Goal: Task Accomplishment & Management: Manage account settings

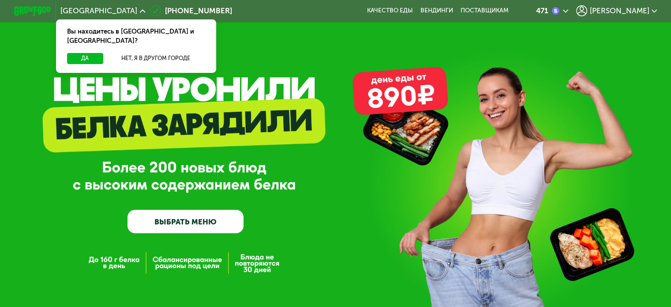
click at [87, 56] on div "Да Нет, я в другом городе" at bounding box center [136, 63] width 164 height 20
click at [85, 53] on button "Да" at bounding box center [85, 58] width 36 height 11
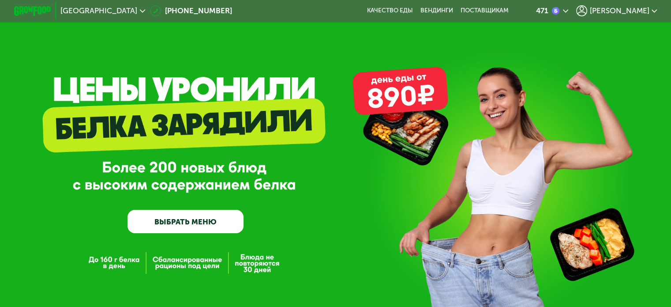
click at [587, 10] on use at bounding box center [581, 10] width 11 height 11
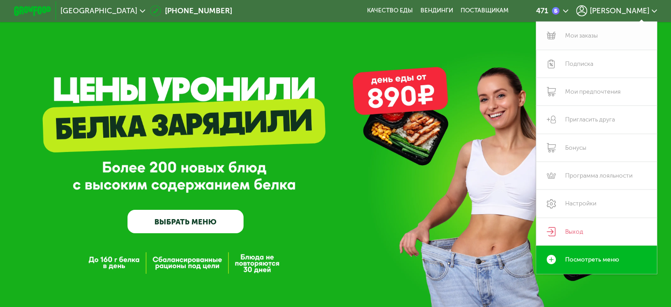
click at [594, 39] on link "Мои заказы" at bounding box center [596, 36] width 121 height 28
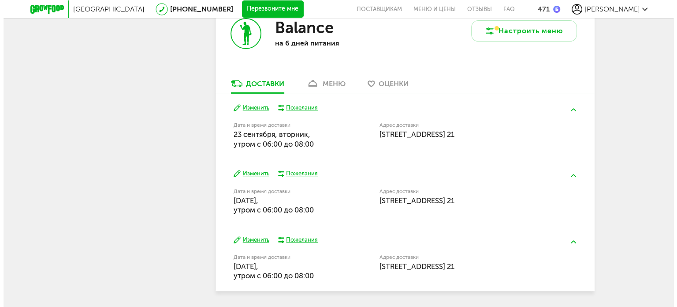
scroll to position [344, 0]
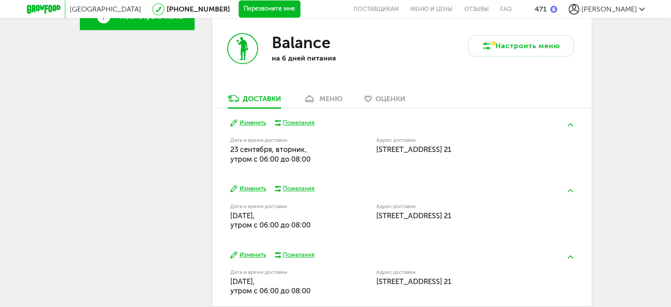
click at [498, 64] on div "Настроить меню" at bounding box center [497, 56] width 190 height 76
click at [496, 57] on div "Настроить меню" at bounding box center [497, 56] width 190 height 76
click at [493, 52] on button "Настроить меню" at bounding box center [521, 45] width 106 height 21
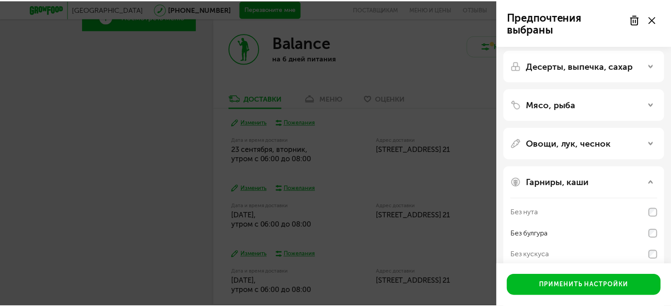
scroll to position [97, 0]
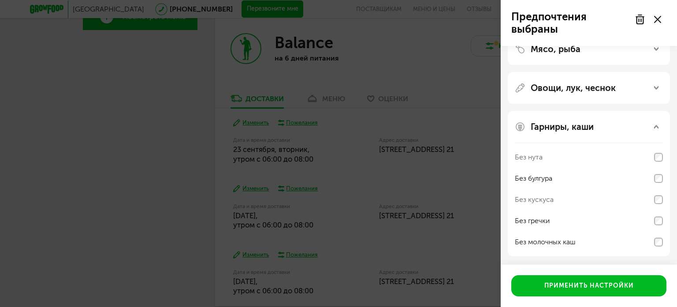
click at [669, 22] on div "Предпочтения выбраны" at bounding box center [589, 23] width 176 height 46
click at [653, 20] on div at bounding box center [648, 20] width 37 height 18
click at [656, 20] on icon at bounding box center [657, 19] width 7 height 7
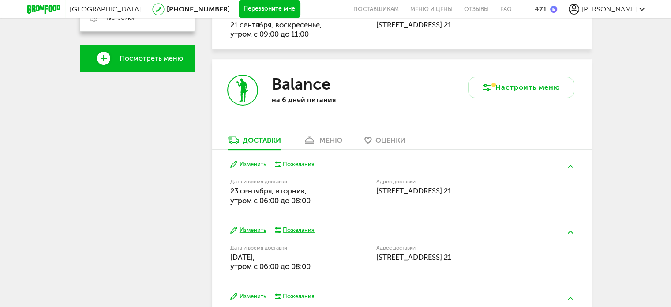
scroll to position [79, 0]
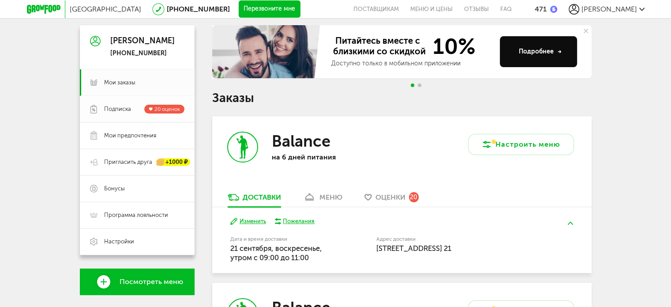
click at [116, 116] on link "Подписка 20 оценок" at bounding box center [137, 109] width 115 height 26
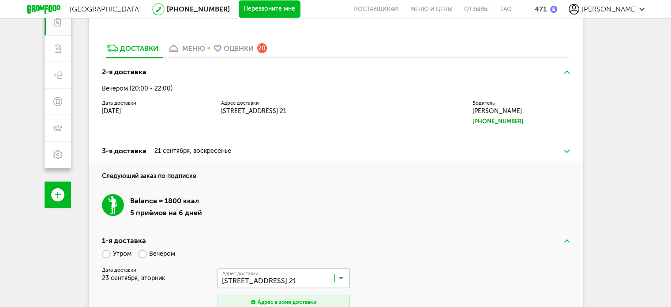
scroll to position [167, 0]
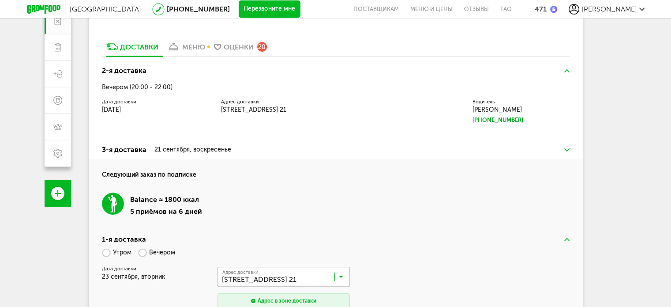
click at [183, 50] on div "меню" at bounding box center [193, 47] width 23 height 8
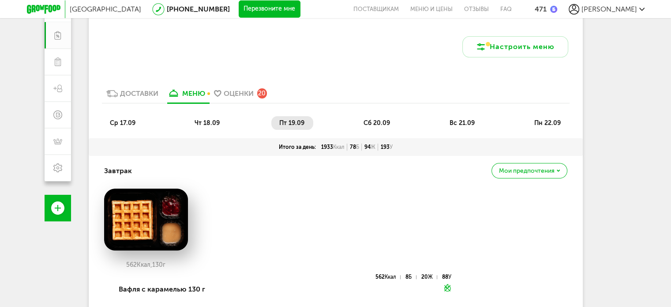
scroll to position [38, 0]
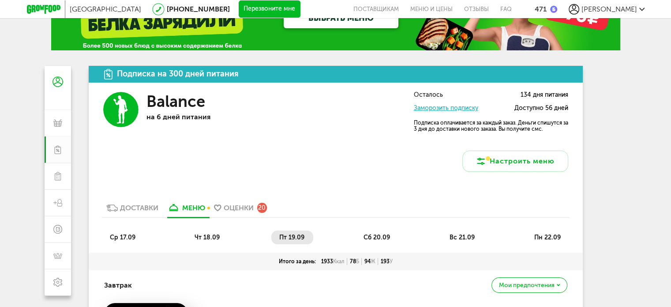
click at [372, 242] on li "сб 20.09" at bounding box center [376, 237] width 43 height 14
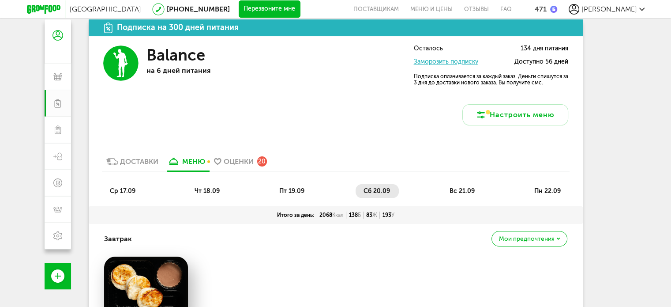
scroll to position [82, 0]
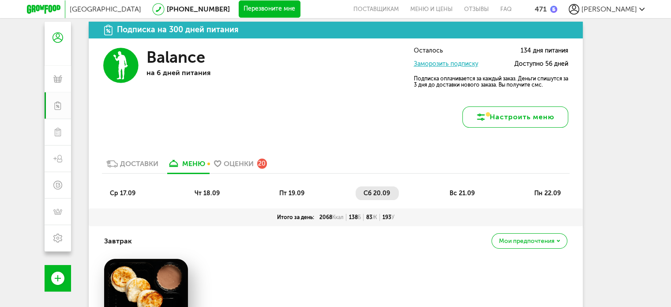
click at [492, 111] on button "Настроить меню" at bounding box center [515, 116] width 106 height 21
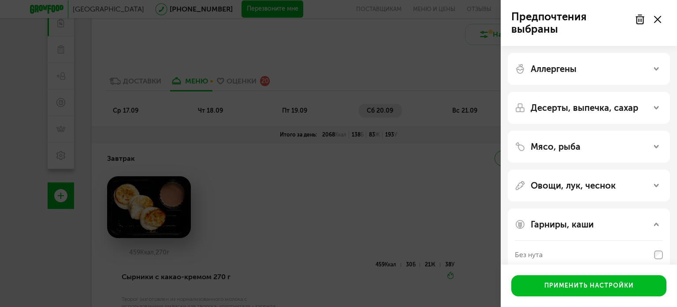
click at [353, 150] on div "Предпочтения выбраны Аллергены Десерты, выпечка, сахар Мясо, рыба Овощи, лук, ч…" at bounding box center [338, 153] width 677 height 307
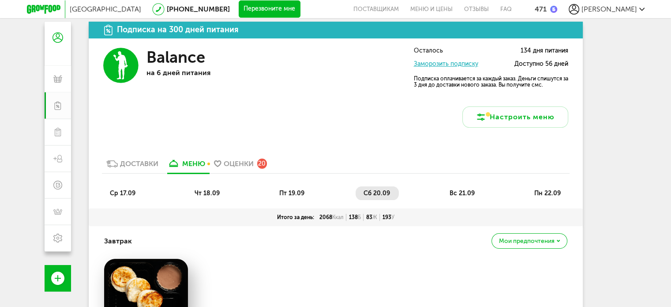
click at [457, 196] on span "вс 21.09" at bounding box center [461, 192] width 25 height 7
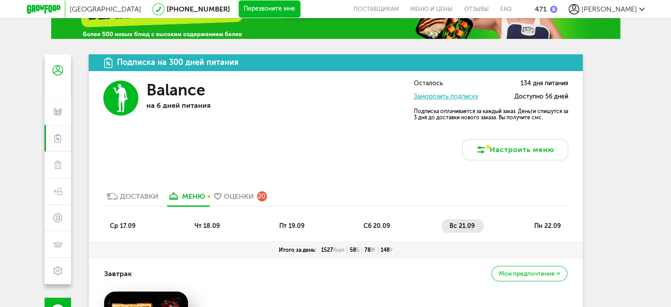
scroll to position [49, 0]
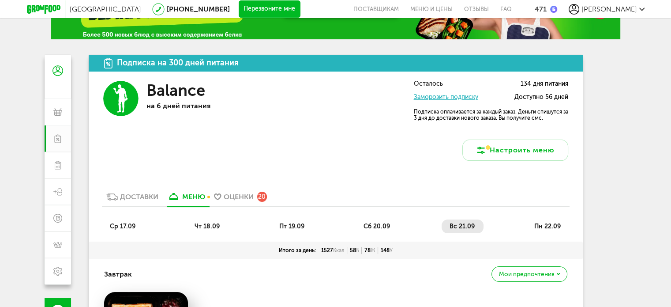
click at [551, 224] on span "пн 22.09" at bounding box center [547, 225] width 26 height 7
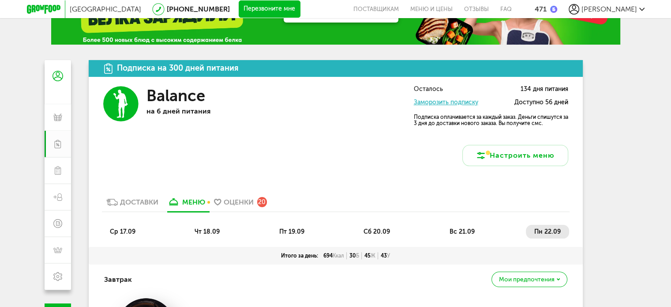
scroll to position [57, 0]
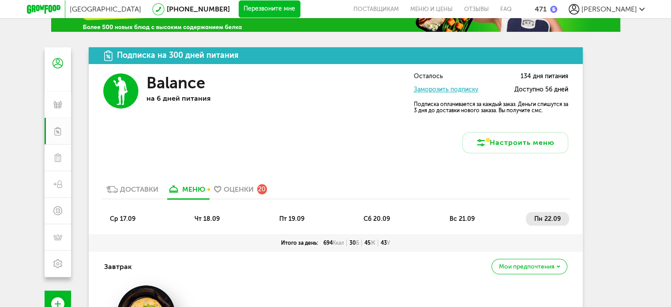
drag, startPoint x: 194, startPoint y: 209, endPoint x: 140, endPoint y: 136, distance: 91.2
click at [127, 104] on circle at bounding box center [120, 90] width 35 height 35
click at [134, 195] on link "Доставки" at bounding box center [132, 191] width 61 height 14
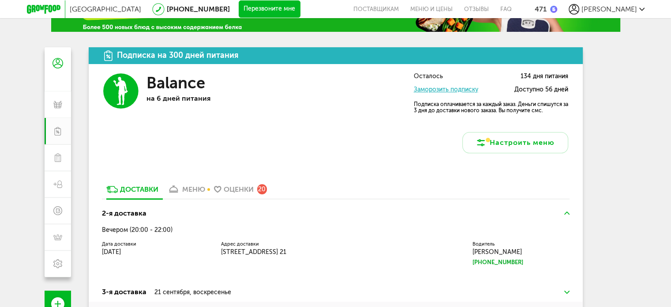
scroll to position [219, 0]
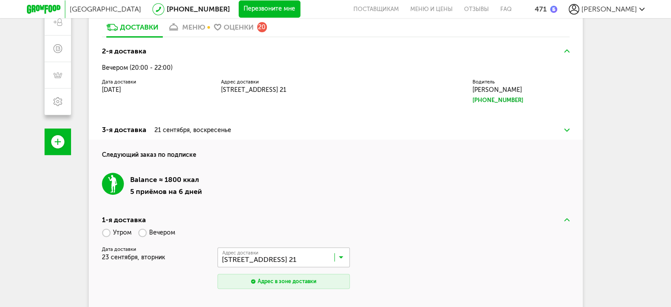
drag, startPoint x: 164, startPoint y: 68, endPoint x: 149, endPoint y: 63, distance: 15.9
click at [150, 63] on div "2-я доставка Вечером (20:00 - 22:00) Дата доставки 18 сентября, четверг Адрес д…" at bounding box center [336, 80] width 494 height 79
click at [149, 63] on div "2-я доставка Вечером (20:00 - 22:00) Дата доставки 18 сентября, четверг Адрес д…" at bounding box center [336, 80] width 494 height 79
drag, startPoint x: 138, startPoint y: 66, endPoint x: 159, endPoint y: 68, distance: 21.3
click at [157, 68] on div "Вечером (20:00 - 22:00)" at bounding box center [335, 67] width 467 height 7
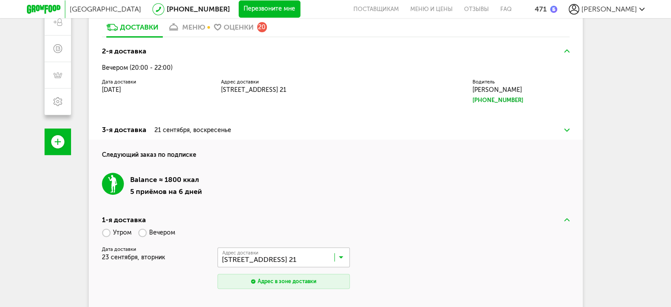
click at [159, 68] on div "Вечером (20:00 - 22:00)" at bounding box center [335, 67] width 467 height 7
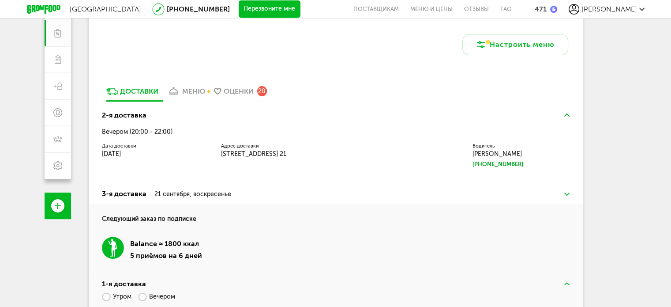
scroll to position [131, 0]
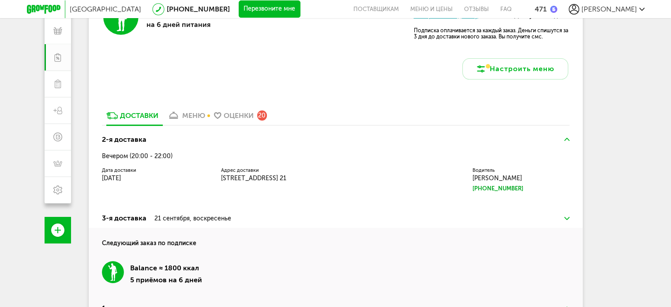
click at [146, 162] on div "2-я доставка Вечером (20:00 - 22:00) Дата доставки 18 сентября, четверг Адрес д…" at bounding box center [336, 169] width 494 height 79
click at [184, 114] on div "меню" at bounding box center [193, 115] width 23 height 8
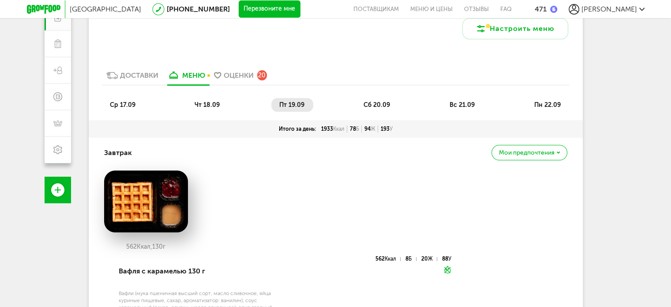
scroll to position [215, 0]
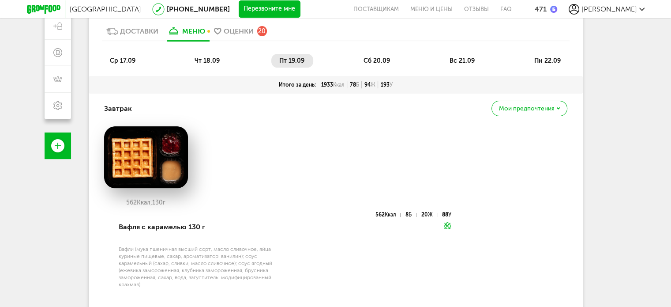
drag, startPoint x: 362, startPoint y: 60, endPoint x: 392, endPoint y: 70, distance: 31.1
click at [364, 60] on li "сб 20.09" at bounding box center [376, 61] width 43 height 14
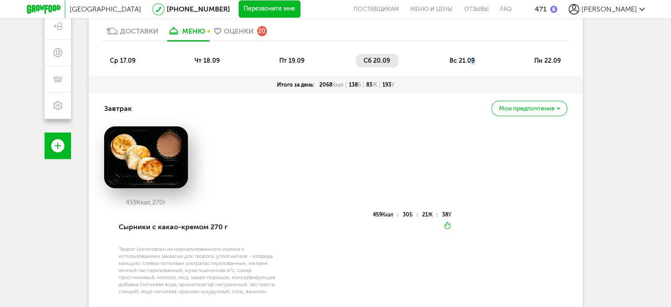
click at [473, 59] on span "вс 21.09" at bounding box center [461, 60] width 25 height 7
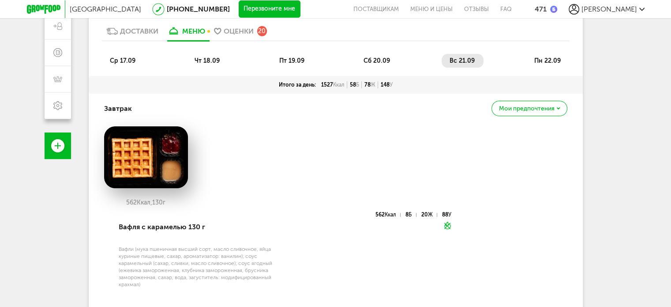
click at [539, 60] on span "пн 22.09" at bounding box center [547, 60] width 26 height 7
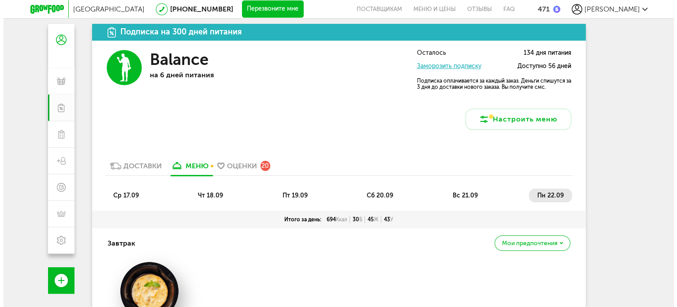
scroll to position [101, 0]
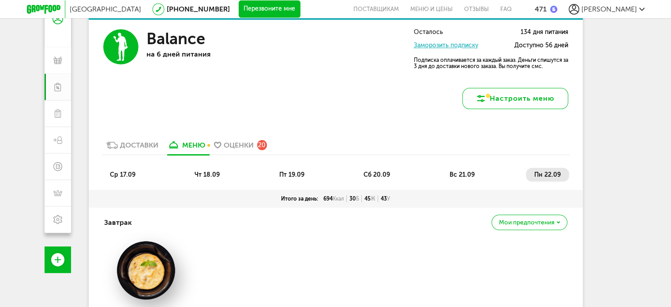
click at [542, 93] on button "Настроить меню" at bounding box center [515, 98] width 106 height 21
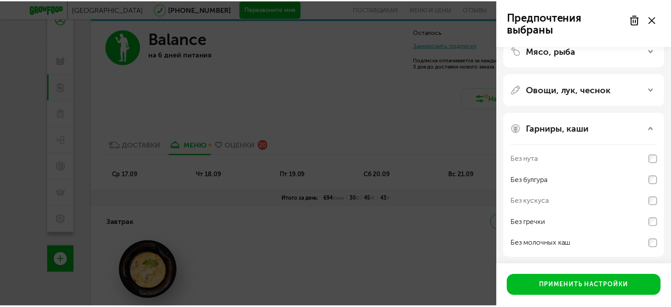
scroll to position [97, 0]
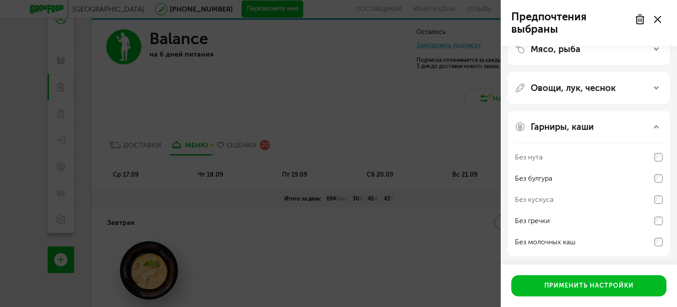
click at [660, 14] on div at bounding box center [648, 20] width 37 height 18
click at [657, 19] on use at bounding box center [657, 19] width 7 height 7
click at [657, 19] on div "Десерты, выпечка, сахар" at bounding box center [589, 10] width 162 height 32
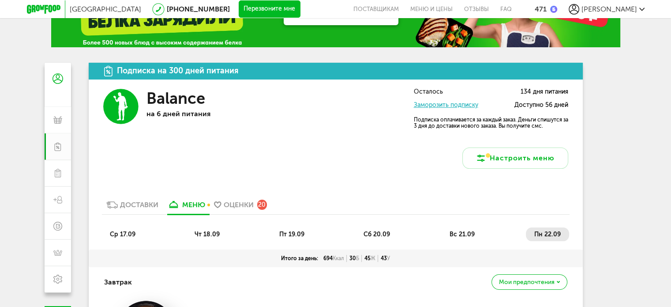
scroll to position [57, 0]
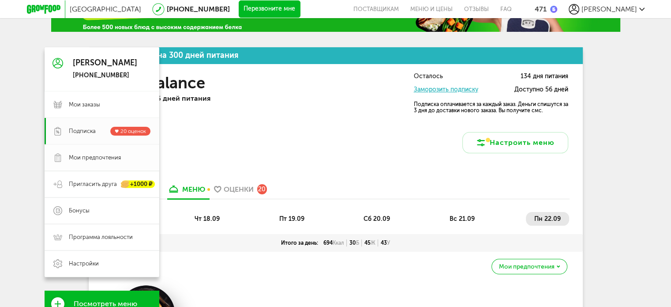
click at [52, 154] on link "Мои предпочтения" at bounding box center [102, 157] width 115 height 26
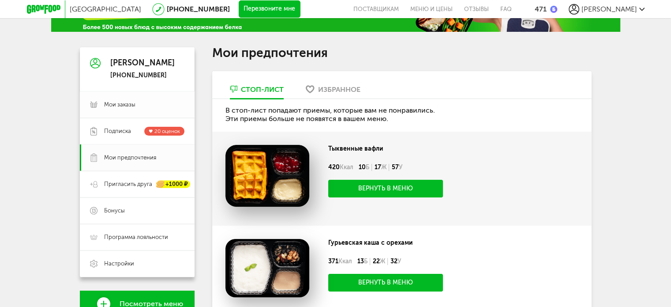
click at [108, 105] on span "Мои заказы" at bounding box center [119, 105] width 31 height 8
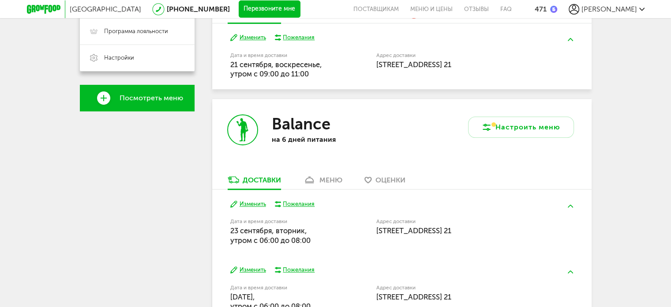
scroll to position [277, 0]
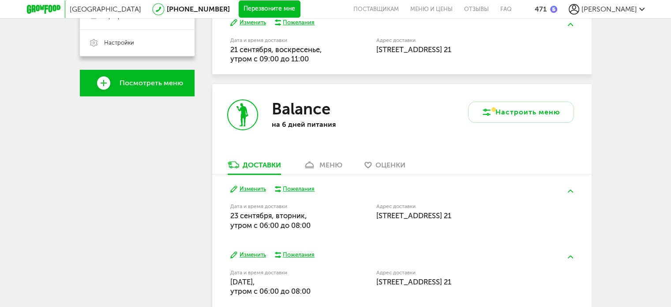
click at [325, 111] on h3 "Balance" at bounding box center [300, 108] width 59 height 19
click at [434, 102] on div "Настроить меню" at bounding box center [497, 122] width 190 height 76
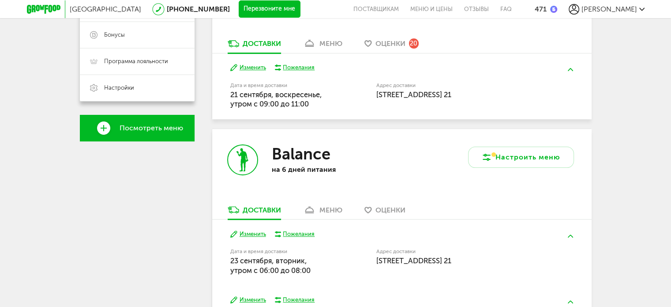
scroll to position [189, 0]
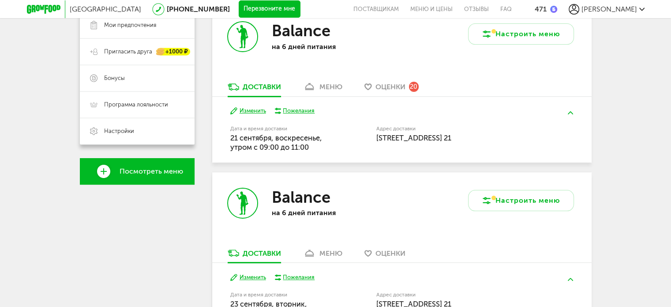
click at [334, 84] on div "меню" at bounding box center [330, 86] width 23 height 8
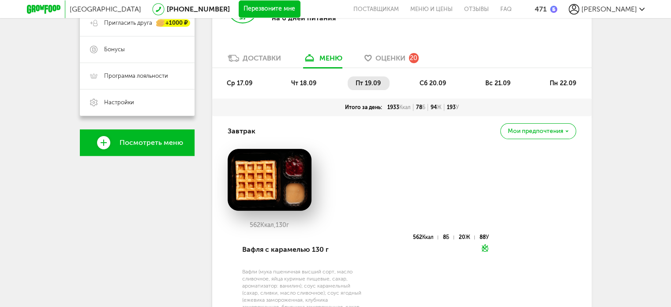
scroll to position [217, 0]
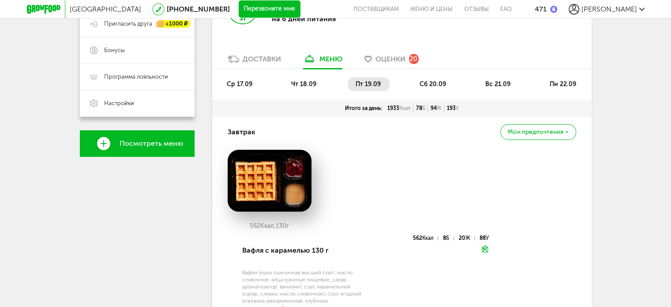
click at [431, 81] on span "сб 20.09" at bounding box center [432, 83] width 26 height 7
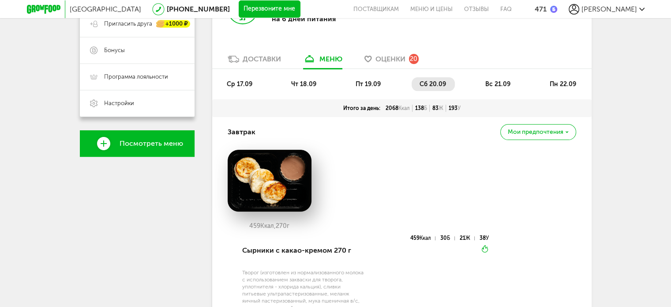
click at [494, 81] on span "вс 21.09" at bounding box center [497, 83] width 25 height 7
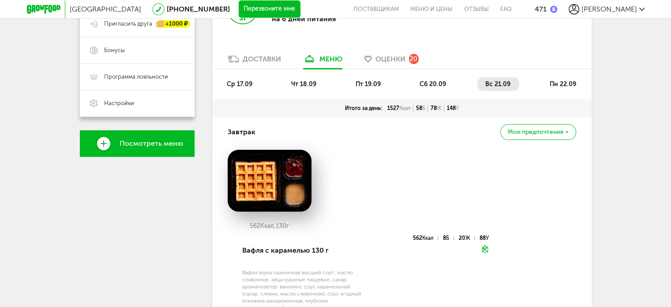
click at [557, 81] on span "пн 22.09" at bounding box center [562, 83] width 26 height 7
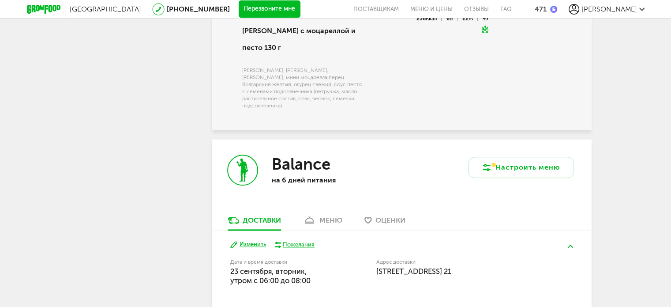
scroll to position [1112, 0]
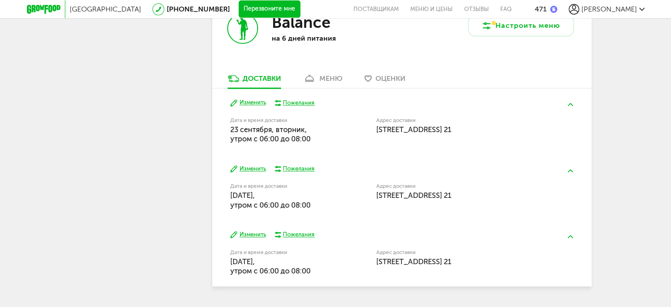
click at [327, 74] on div "меню" at bounding box center [330, 78] width 23 height 8
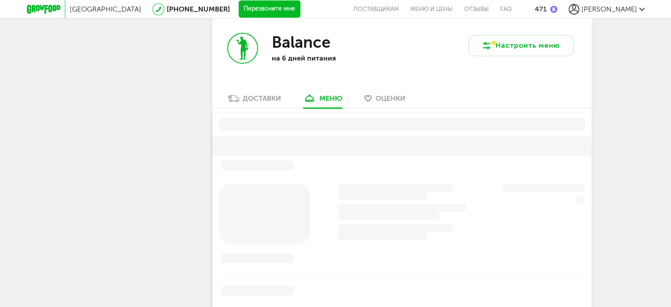
scroll to position [1107, 0]
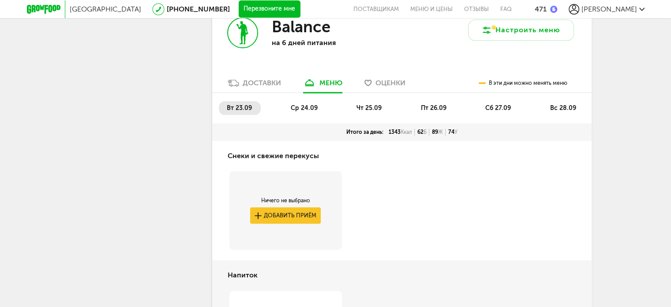
click at [459, 141] on div "Снеки и свежие перекусы" at bounding box center [402, 156] width 348 height 30
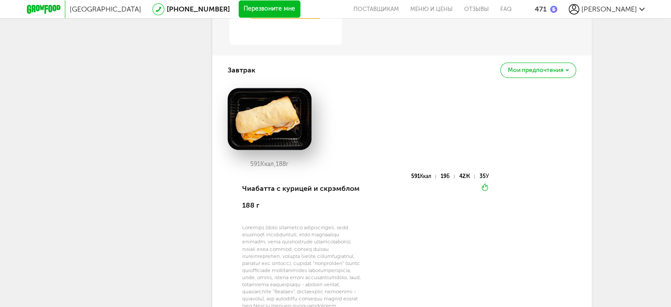
scroll to position [1416, 0]
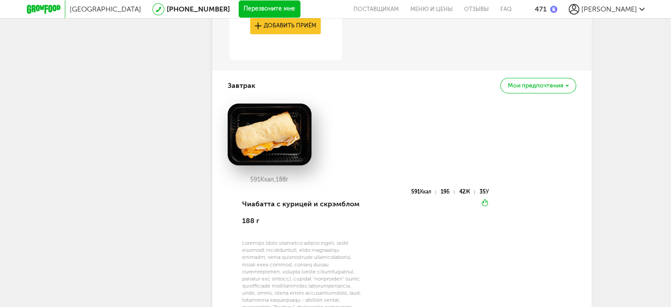
click at [549, 78] on div "Мои предпочтения" at bounding box center [537, 85] width 75 height 15
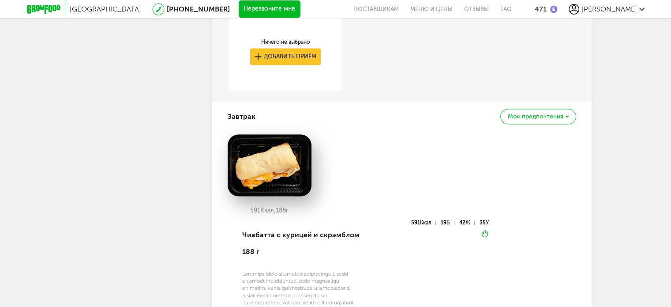
scroll to position [1372, 0]
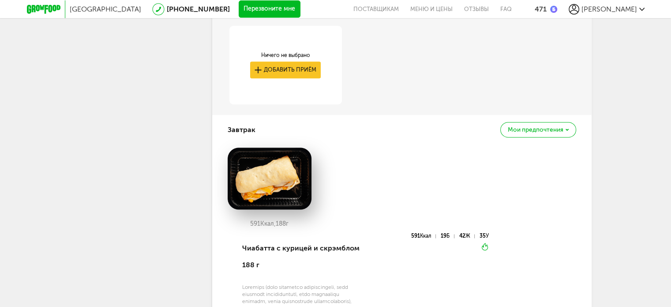
click at [262, 115] on div "Завтрак Мои предпочтения" at bounding box center [402, 130] width 348 height 30
click at [390, 115] on div "Завтрак Мои предпочтения" at bounding box center [402, 130] width 348 height 30
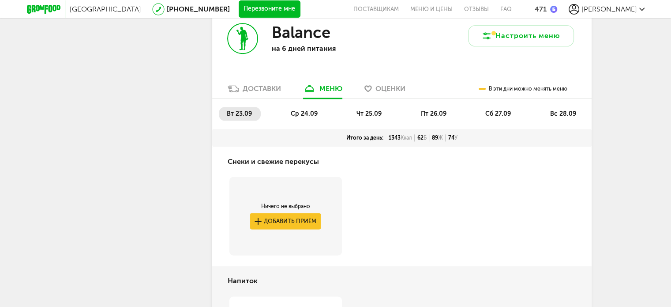
scroll to position [1018, 0]
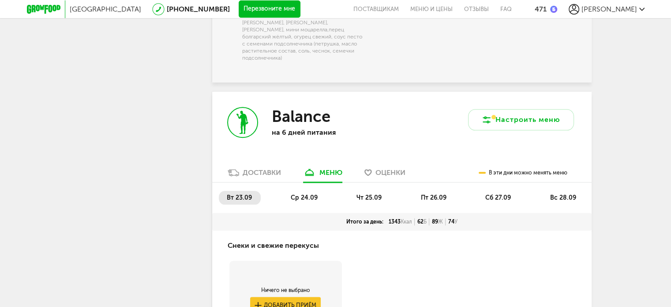
click at [434, 194] on span "пт 26.09" at bounding box center [434, 197] width 26 height 7
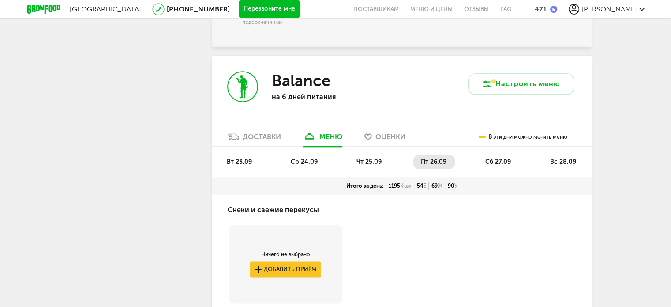
click at [494, 158] on span "сб 27.09" at bounding box center [498, 161] width 26 height 7
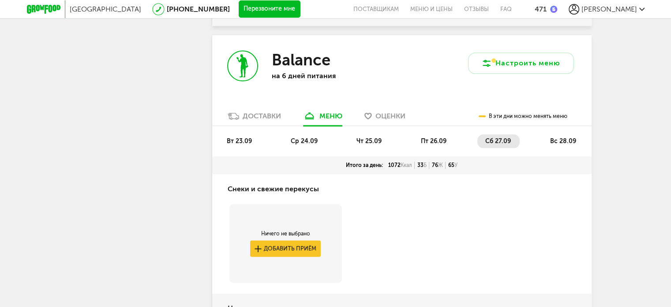
scroll to position [1023, 0]
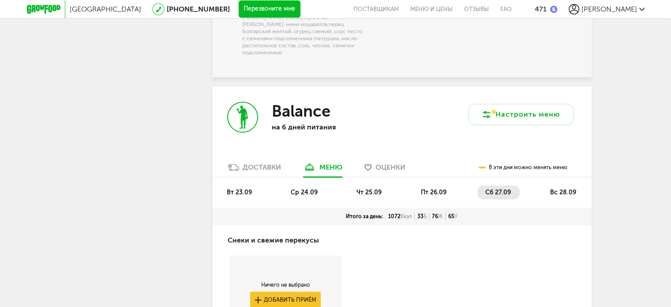
click at [563, 188] on span "вс 28.09" at bounding box center [562, 191] width 26 height 7
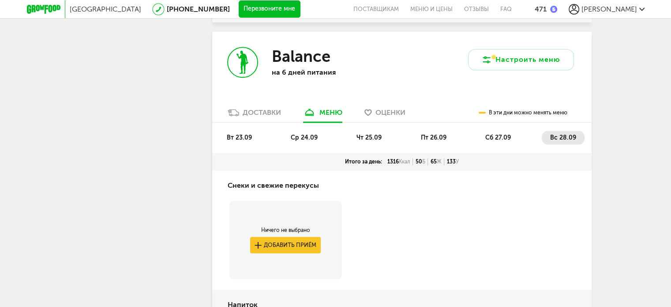
scroll to position [1088, 0]
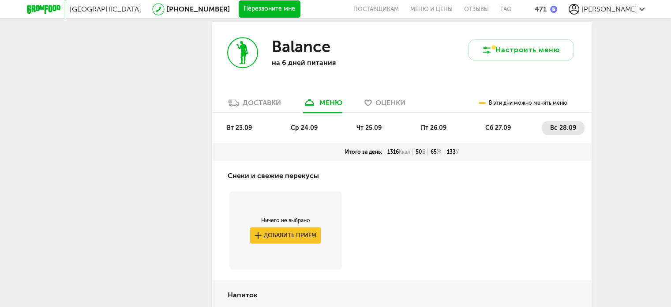
click at [300, 124] on span "ср 24.09" at bounding box center [304, 127] width 27 height 7
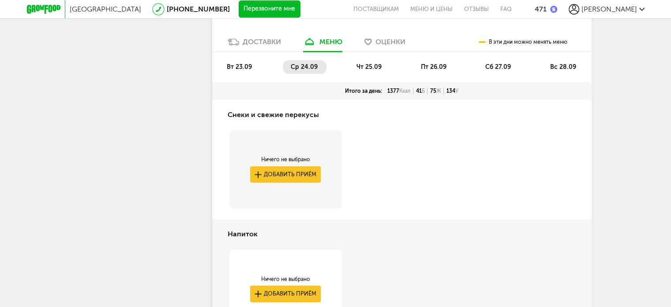
scroll to position [1016, 0]
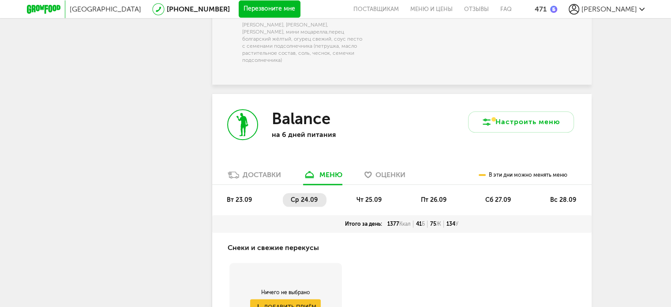
click at [363, 196] on span "чт 25.09" at bounding box center [368, 199] width 25 height 7
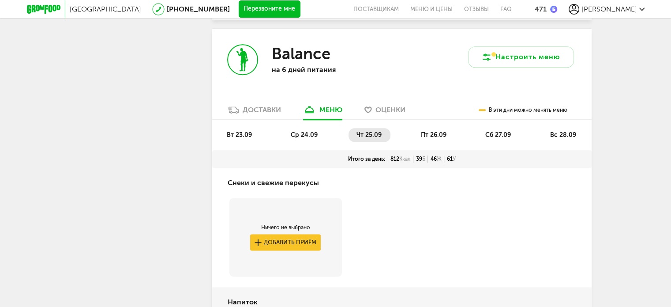
scroll to position [992, 0]
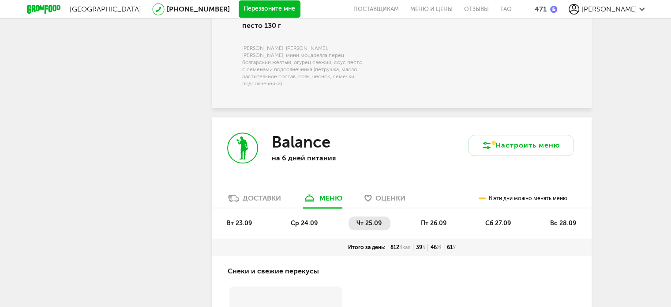
click at [434, 216] on li "пт 26.09" at bounding box center [434, 223] width 42 height 14
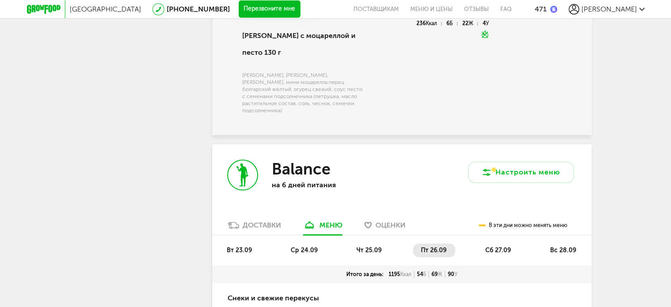
scroll to position [1054, 0]
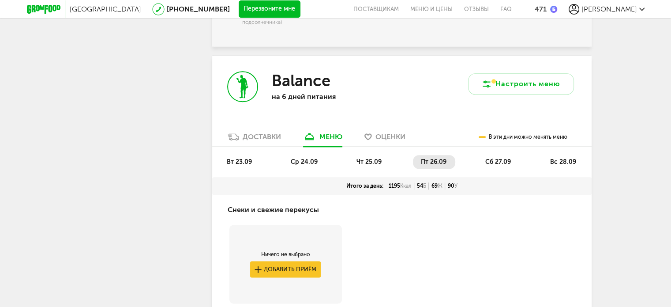
click at [505, 158] on span "сб 27.09" at bounding box center [498, 161] width 26 height 7
click at [564, 158] on span "вс 28.09" at bounding box center [562, 161] width 26 height 7
click at [621, 8] on span "[PERSON_NAME]" at bounding box center [609, 9] width 56 height 8
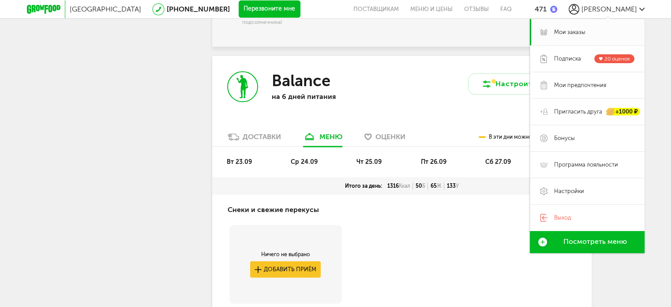
click at [665, 54] on div "Санкт-Петербург 8 (800) 555-21-78 Перезвоните мне поставщикам Меню и цены Отзыв…" at bounding box center [335, 250] width 671 height 2609
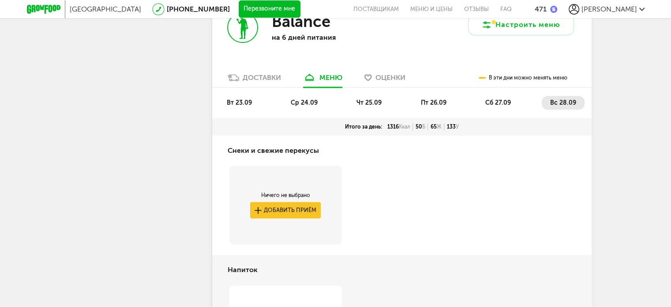
scroll to position [1098, 0]
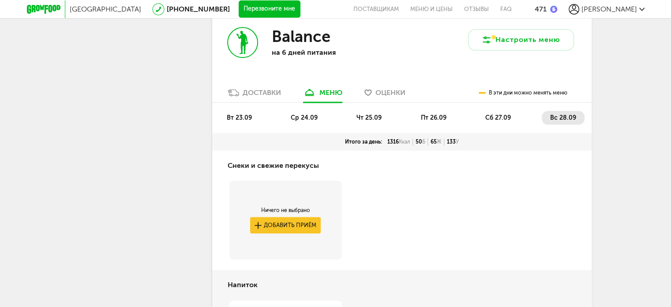
click at [309, 111] on li "ср 24.09" at bounding box center [305, 118] width 44 height 14
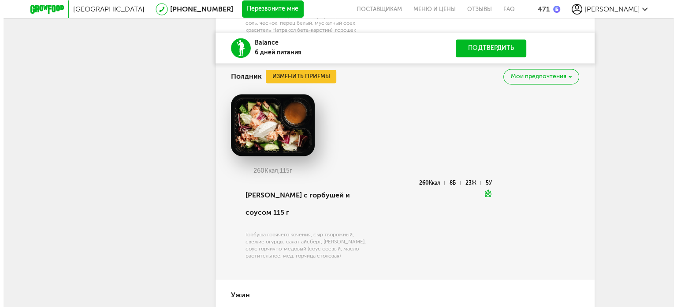
scroll to position [1493, 0]
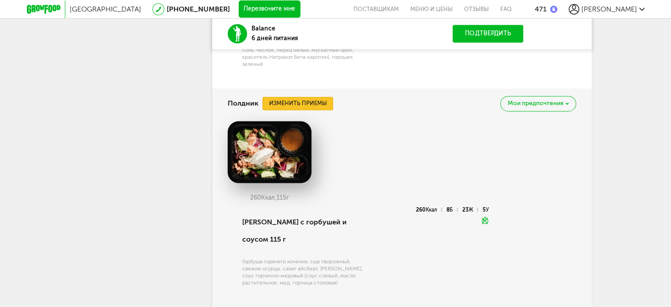
click at [308, 110] on button "Изменить приемы" at bounding box center [297, 103] width 71 height 13
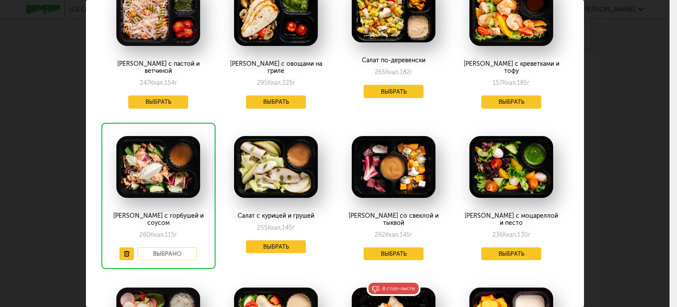
scroll to position [397, 0]
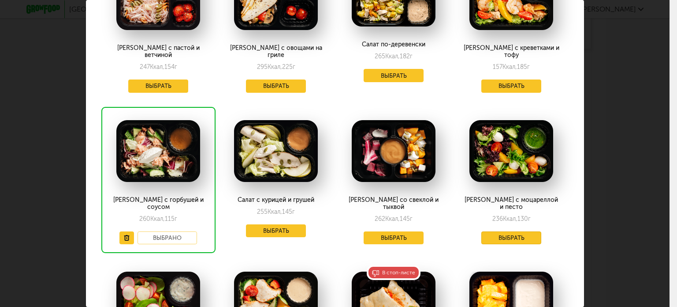
click at [507, 231] on button "Выбрать" at bounding box center [512, 237] width 60 height 13
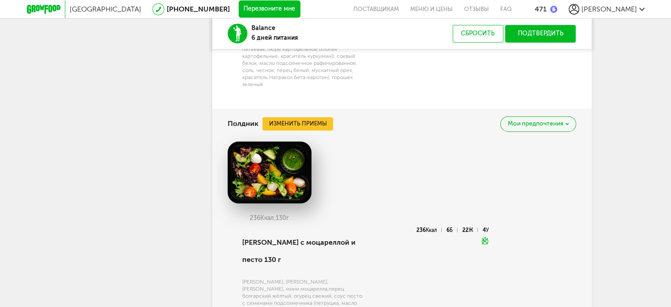
scroll to position [425, 0]
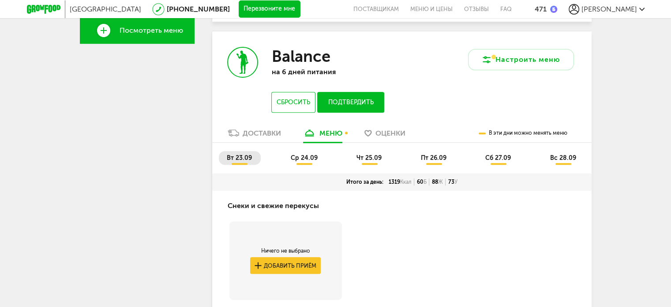
click at [310, 157] on span "ср 24.09" at bounding box center [304, 157] width 27 height 7
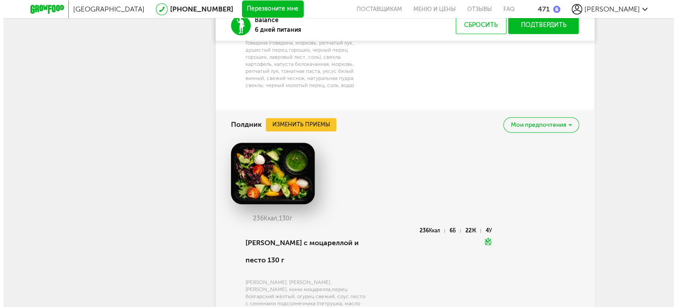
scroll to position [1203, 0]
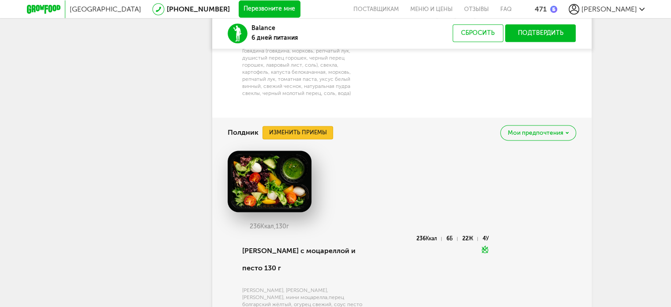
click at [306, 133] on button "Изменить приемы" at bounding box center [297, 132] width 71 height 13
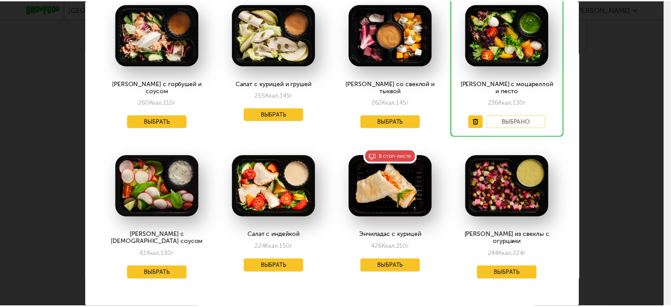
scroll to position [513, 0]
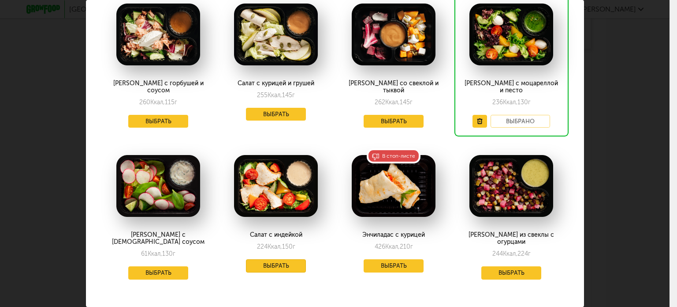
click at [277, 259] on button "Выбрать" at bounding box center [276, 265] width 60 height 13
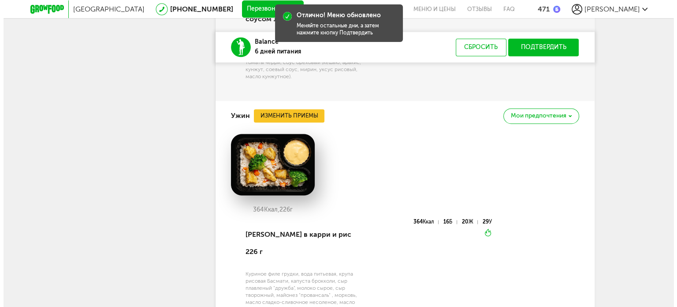
scroll to position [1468, 0]
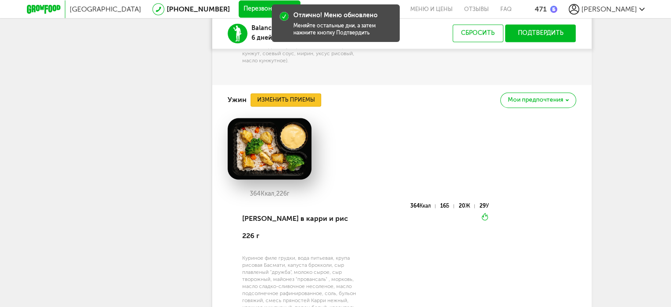
click at [287, 101] on button "Изменить приемы" at bounding box center [285, 99] width 71 height 13
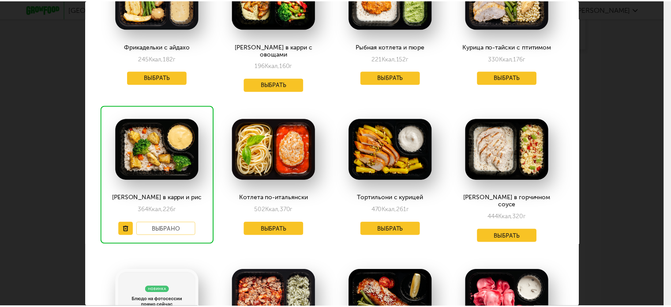
scroll to position [10, 0]
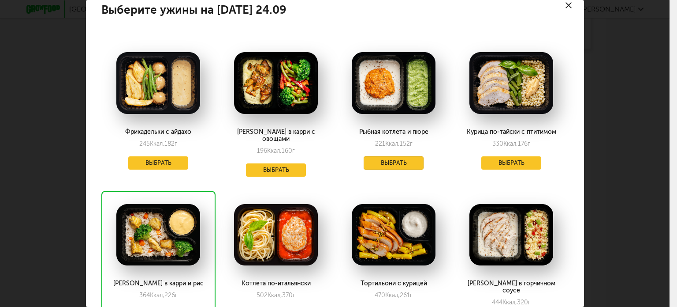
click at [404, 161] on button "Выбрать" at bounding box center [394, 162] width 60 height 13
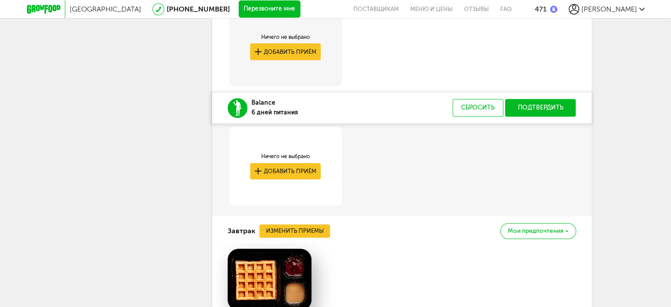
scroll to position [406, 0]
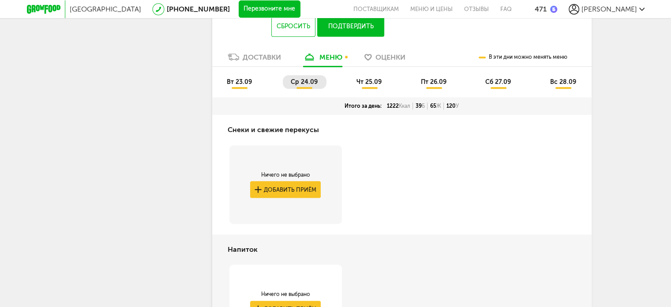
click at [362, 85] on span "чт 25.09" at bounding box center [368, 81] width 25 height 7
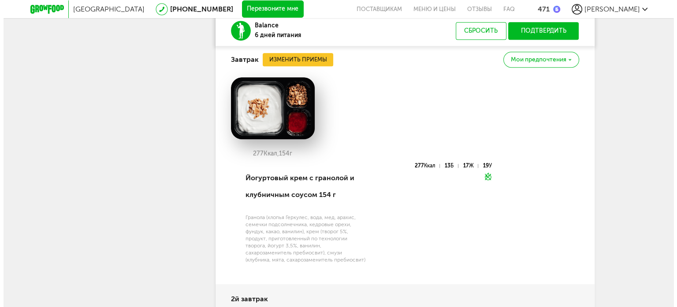
scroll to position [670, 0]
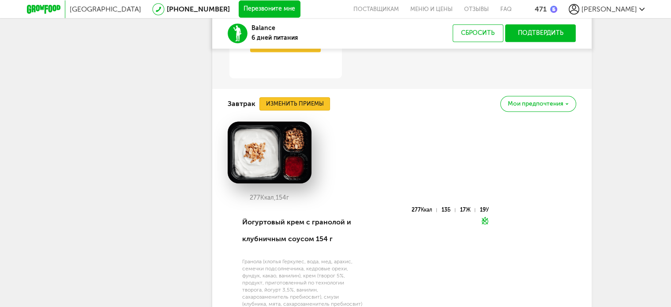
click at [303, 103] on button "Изменить приемы" at bounding box center [294, 103] width 71 height 13
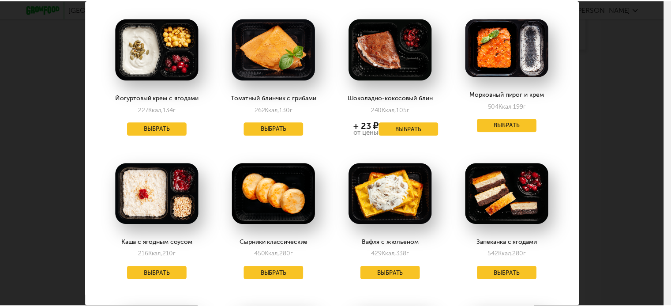
scroll to position [0, 0]
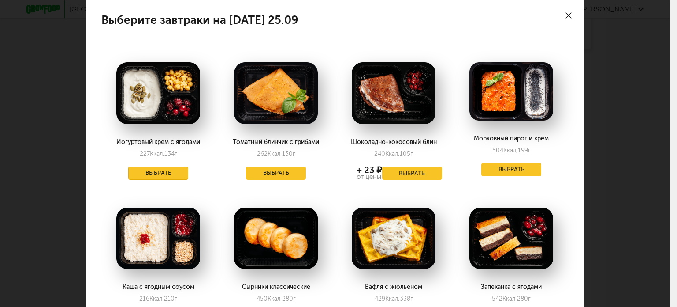
click at [171, 172] on button "Выбрать" at bounding box center [158, 172] width 60 height 13
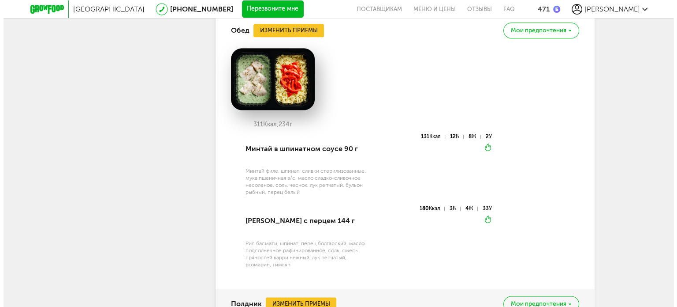
scroll to position [1067, 0]
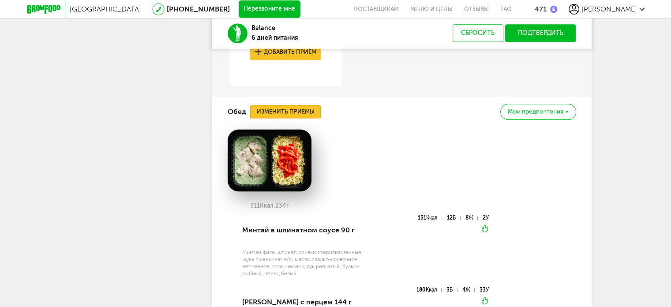
click at [289, 108] on button "Изменить приемы" at bounding box center [285, 111] width 71 height 13
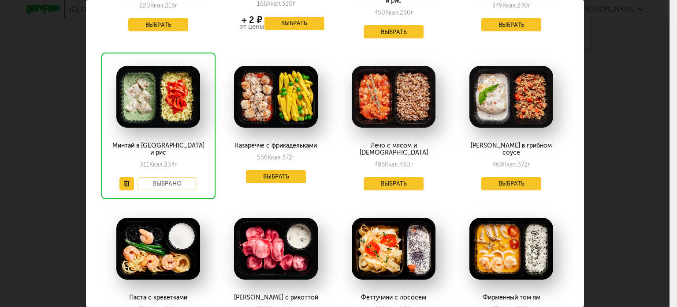
scroll to position [255, 0]
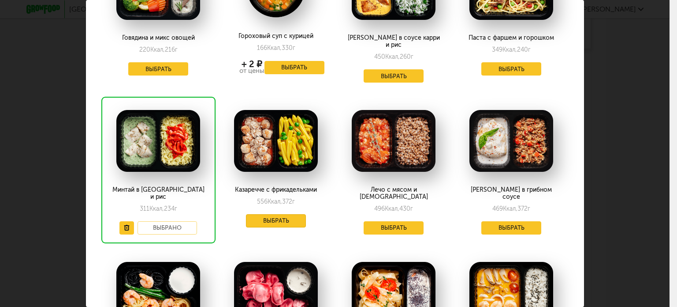
click at [291, 214] on button "Выбрать" at bounding box center [276, 220] width 60 height 13
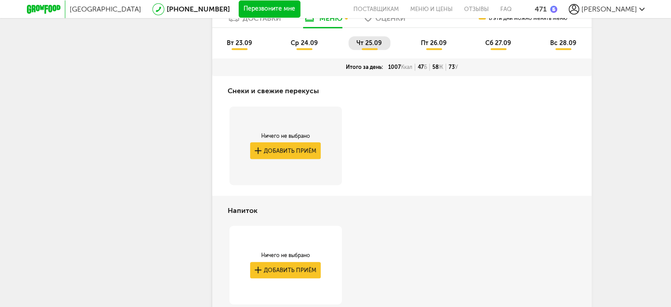
scroll to position [399, 0]
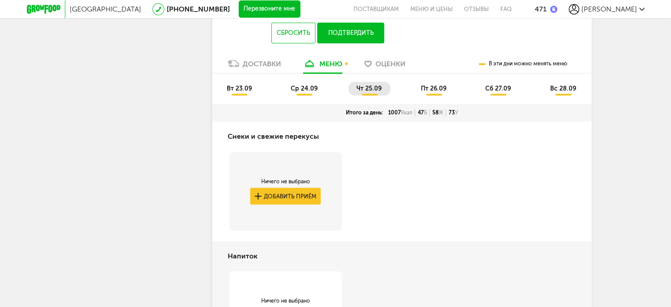
click at [430, 84] on li "пт 26.09" at bounding box center [434, 89] width 42 height 14
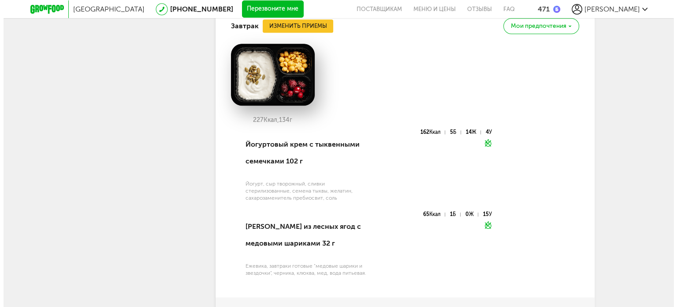
scroll to position [664, 0]
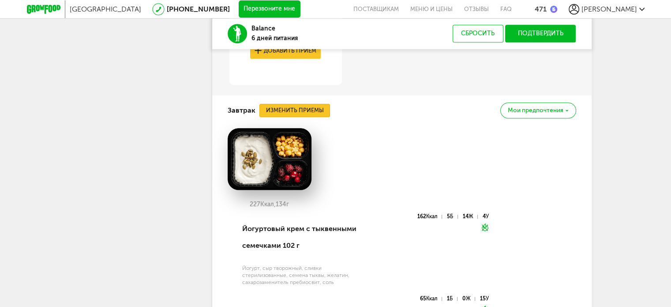
click at [298, 106] on button "Изменить приемы" at bounding box center [294, 110] width 71 height 13
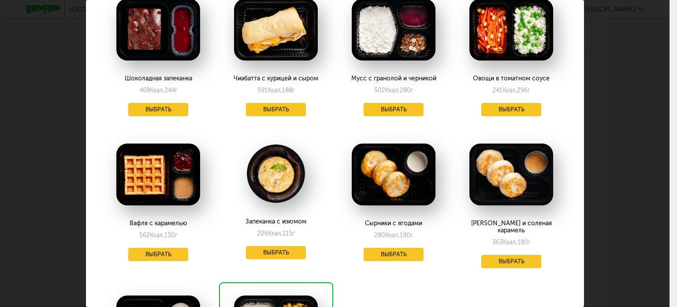
scroll to position [353, 0]
click at [287, 112] on button "Выбрать" at bounding box center [276, 109] width 60 height 13
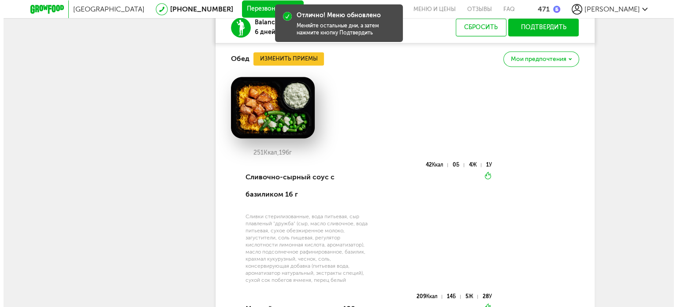
scroll to position [1237, 0]
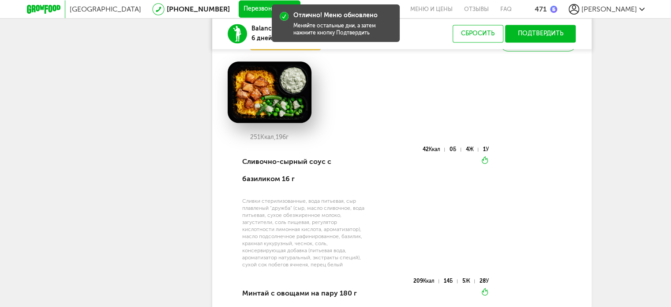
click at [261, 50] on button "Изменить приемы" at bounding box center [285, 43] width 71 height 13
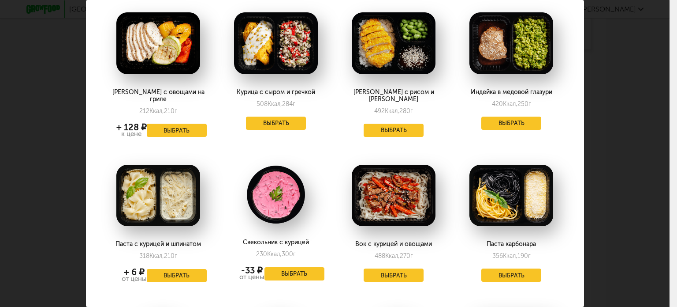
scroll to position [949, 0]
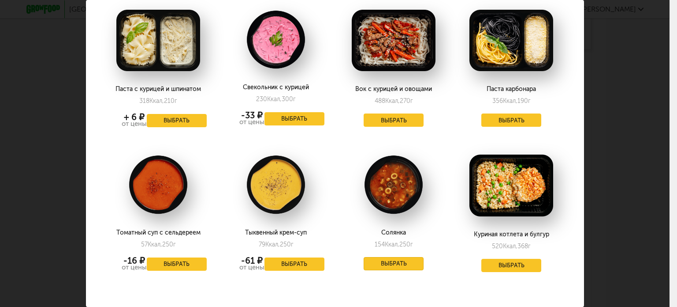
click at [398, 257] on button "Выбрать" at bounding box center [394, 263] width 60 height 13
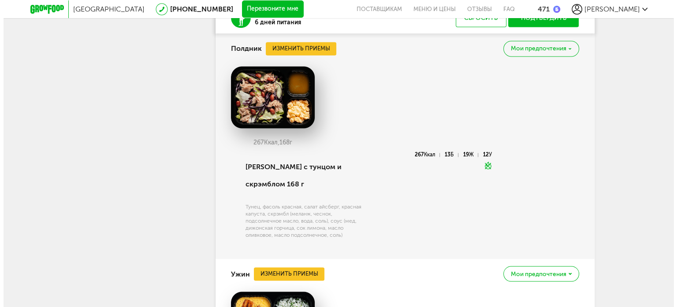
scroll to position [1486, 0]
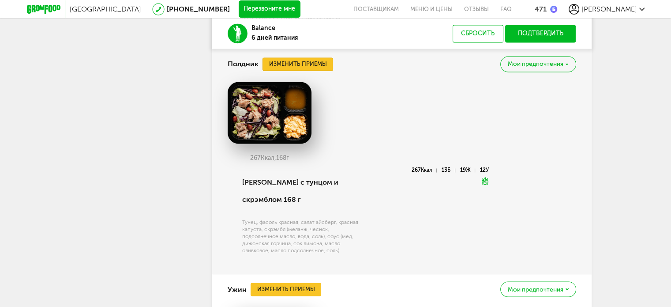
click at [299, 71] on button "Изменить приемы" at bounding box center [297, 63] width 71 height 13
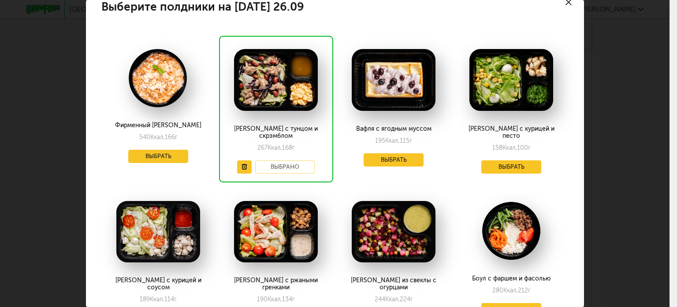
scroll to position [0, 0]
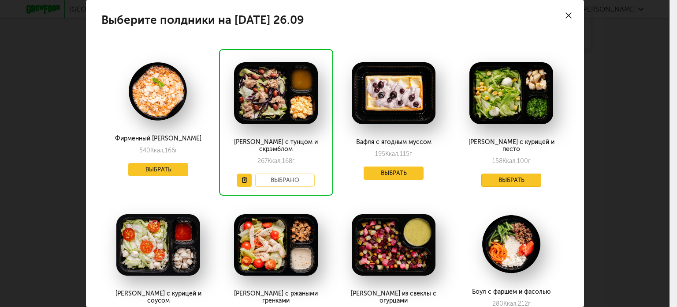
click at [497, 173] on button "Выбрать" at bounding box center [512, 179] width 60 height 13
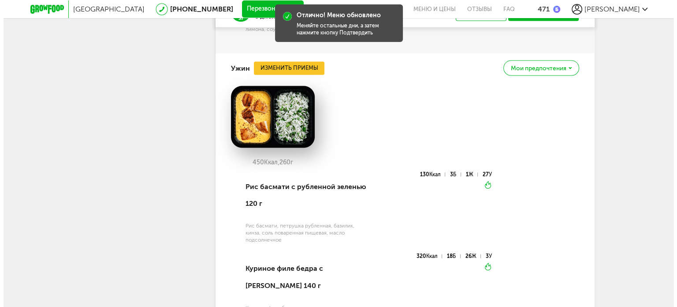
scroll to position [1707, 0]
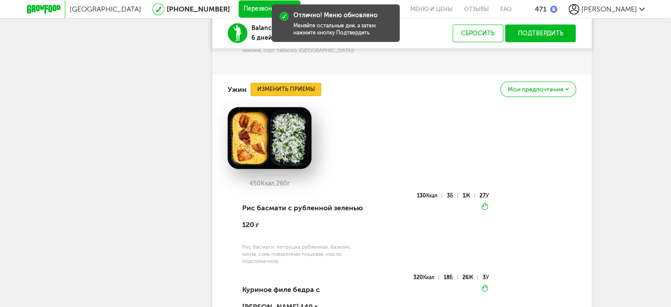
click at [278, 90] on button "Изменить приемы" at bounding box center [285, 89] width 71 height 13
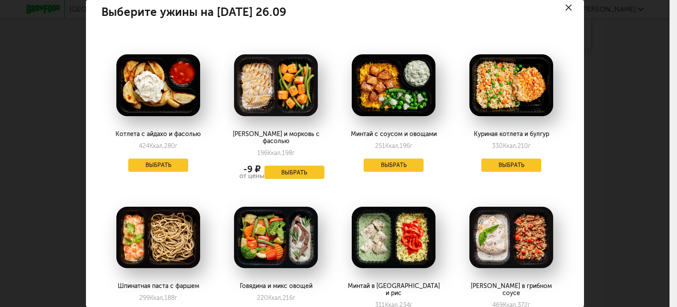
scroll to position [0, 0]
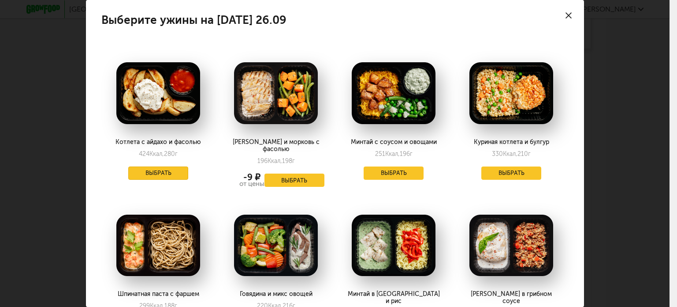
click at [153, 177] on button "Выбрать" at bounding box center [158, 172] width 60 height 13
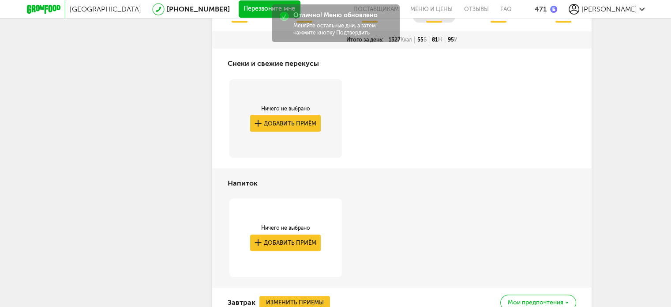
scroll to position [340, 0]
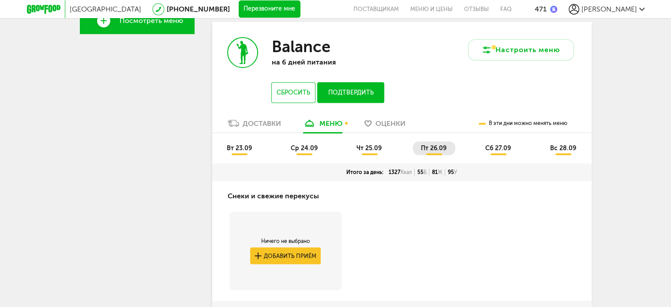
click at [487, 144] on li "сб 27.09" at bounding box center [498, 148] width 42 height 14
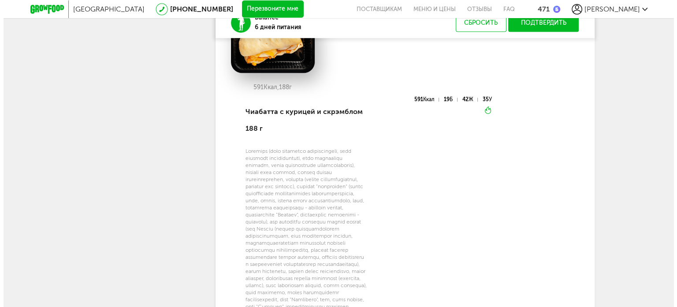
scroll to position [692, 0]
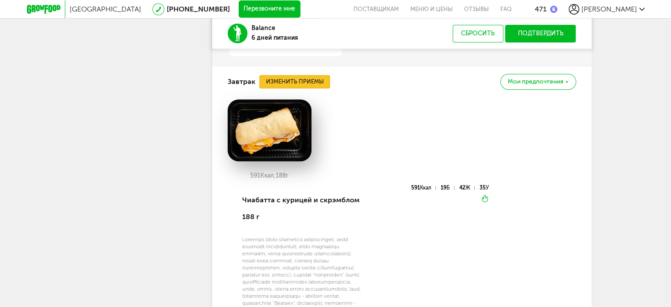
click at [301, 79] on button "Изменить приемы" at bounding box center [294, 81] width 71 height 13
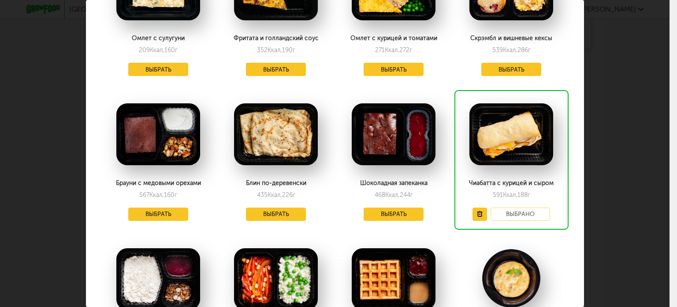
scroll to position [250, 0]
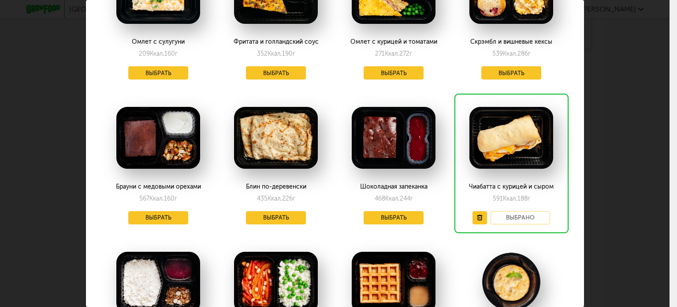
click at [290, 147] on img at bounding box center [276, 138] width 84 height 62
click at [269, 194] on span "Ккал," at bounding box center [275, 197] width 15 height 7
click at [281, 194] on div "435 Ккал, 226 г" at bounding box center [276, 197] width 38 height 7
click at [298, 183] on div "Блин по-деревенски" at bounding box center [276, 186] width 97 height 7
click at [300, 123] on img at bounding box center [276, 138] width 84 height 62
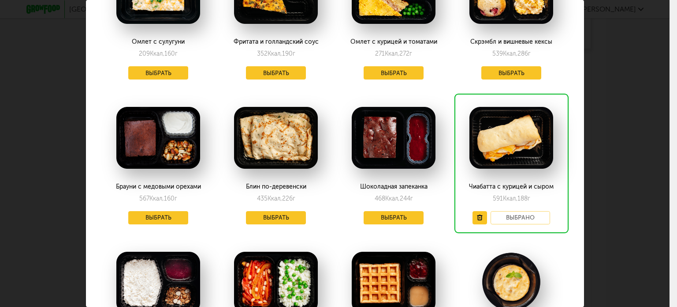
click at [518, 211] on div "Выбрано" at bounding box center [512, 217] width 78 height 13
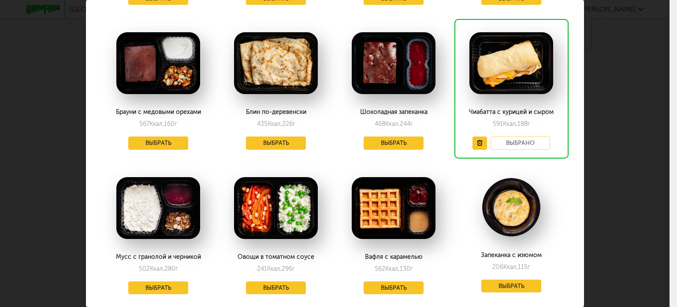
scroll to position [309, 0]
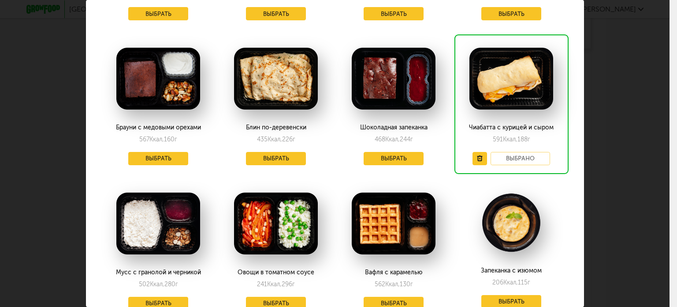
click at [286, 78] on img at bounding box center [276, 79] width 84 height 62
click at [273, 135] on span "Ккал," at bounding box center [275, 138] width 15 height 7
drag, startPoint x: 258, startPoint y: 121, endPoint x: 275, endPoint y: 121, distance: 16.8
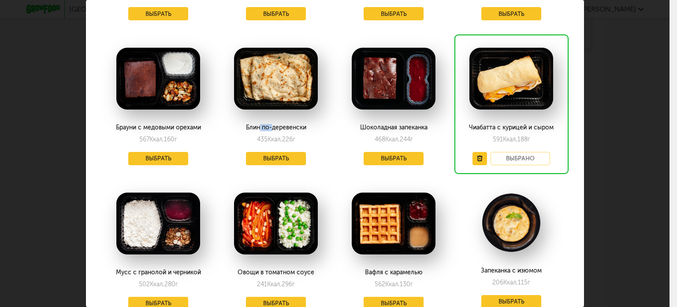
click at [274, 124] on div "Блин по-деревенски" at bounding box center [276, 127] width 97 height 7
click at [277, 124] on div "Блин по-деревенски" at bounding box center [276, 127] width 97 height 7
drag, startPoint x: 277, startPoint y: 121, endPoint x: 232, endPoint y: 116, distance: 45.3
click at [232, 116] on div "Блин по-деревенски 435 Ккал, 226 г Выбрать" at bounding box center [276, 103] width 114 height 139
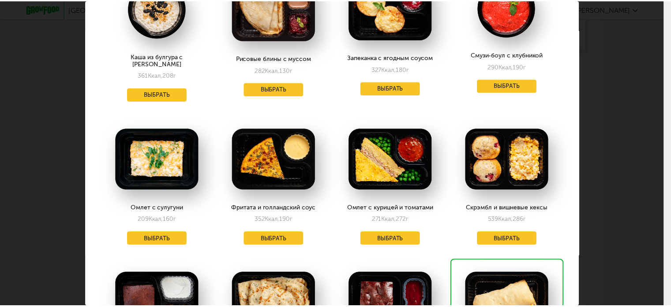
scroll to position [44, 0]
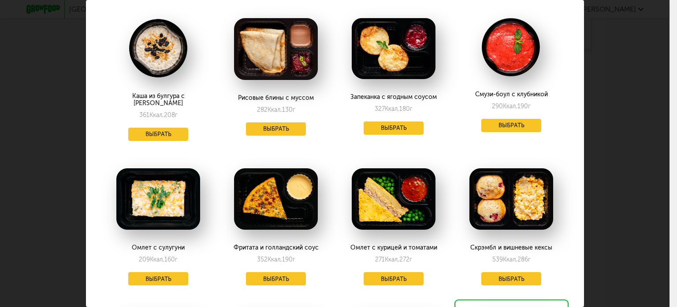
click at [629, 54] on div "Выберите завтраки на [DATE] 27.09 Каша из булгура с арахисом 361 Ккал, 208 г Вы…" at bounding box center [335, 153] width 670 height 307
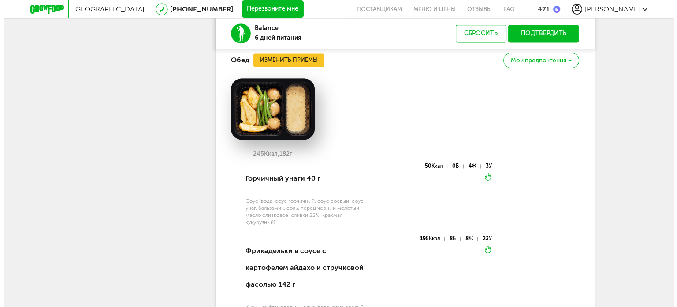
scroll to position [1222, 0]
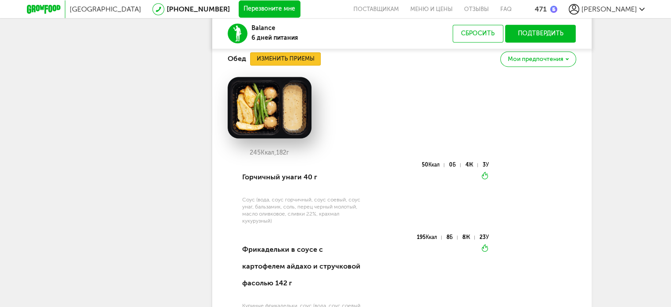
click at [296, 65] on button "Изменить приемы" at bounding box center [285, 58] width 71 height 13
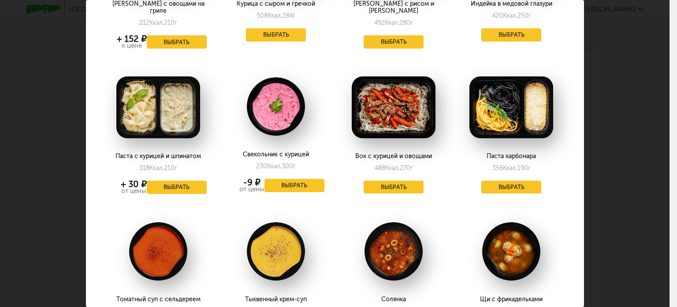
scroll to position [947, 0]
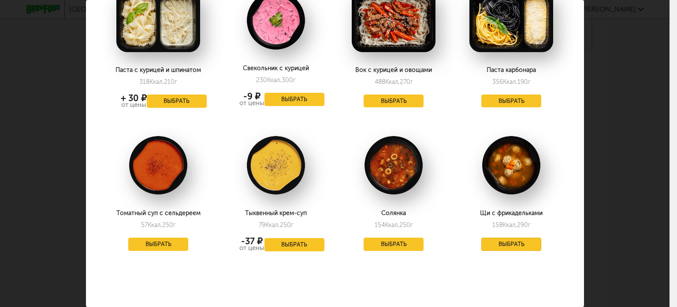
click at [507, 237] on button "Выбрать" at bounding box center [512, 243] width 60 height 13
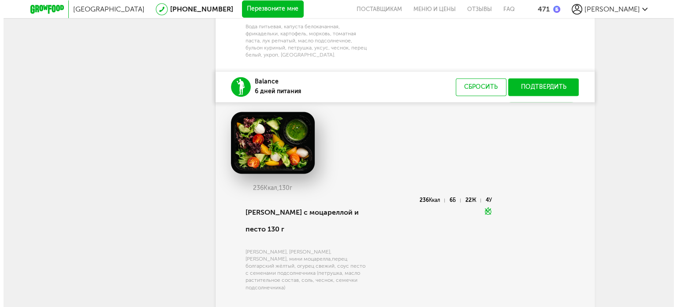
scroll to position [1391, 0]
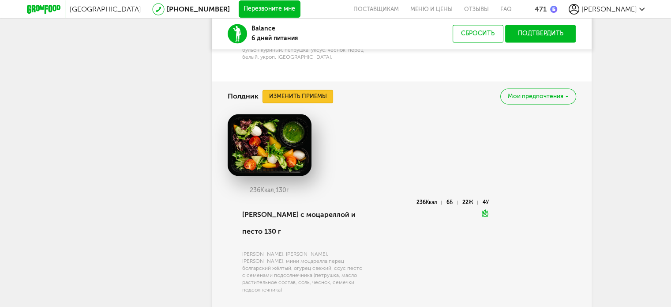
click at [293, 103] on button "Изменить приемы" at bounding box center [297, 96] width 71 height 13
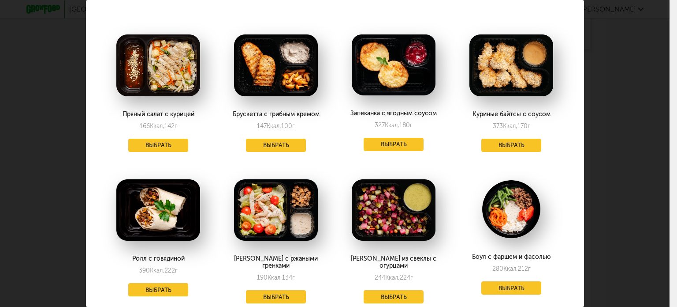
scroll to position [0, 0]
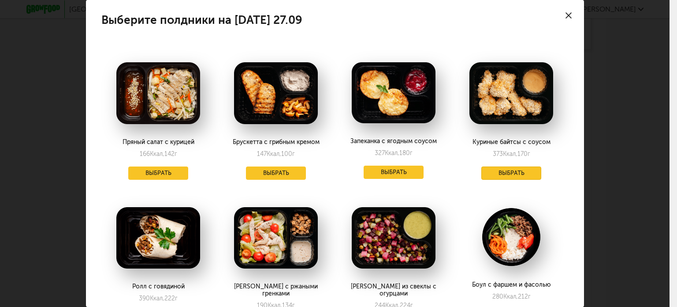
click at [512, 168] on button "Выбрать" at bounding box center [512, 172] width 60 height 13
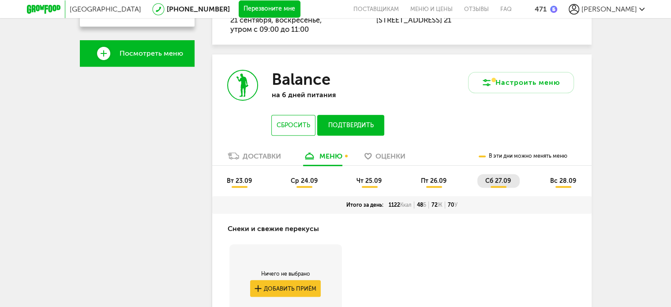
scroll to position [395, 0]
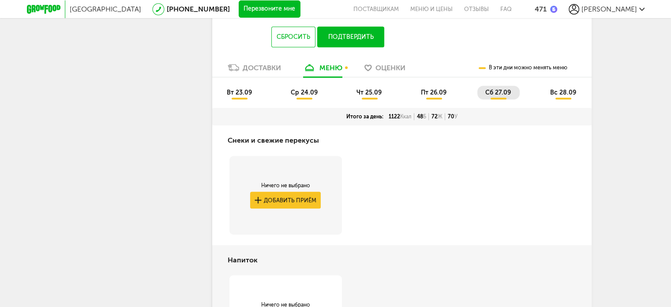
click at [559, 90] on span "вс 28.09" at bounding box center [562, 92] width 26 height 7
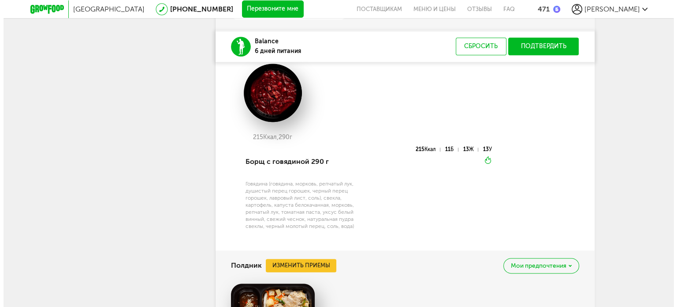
scroll to position [1057, 0]
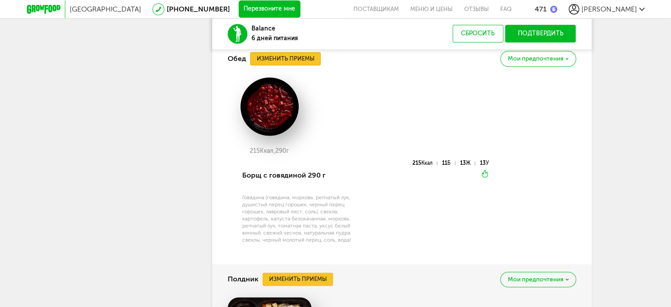
click at [298, 60] on button "Изменить приемы" at bounding box center [285, 58] width 71 height 13
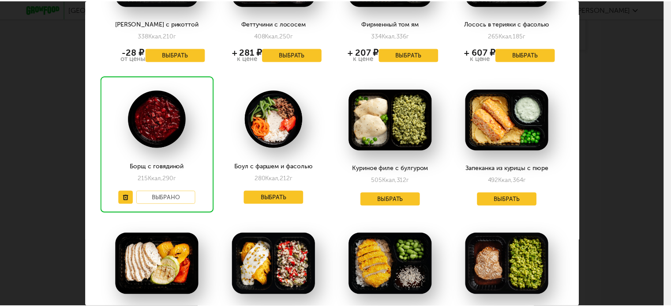
scroll to position [552, 0]
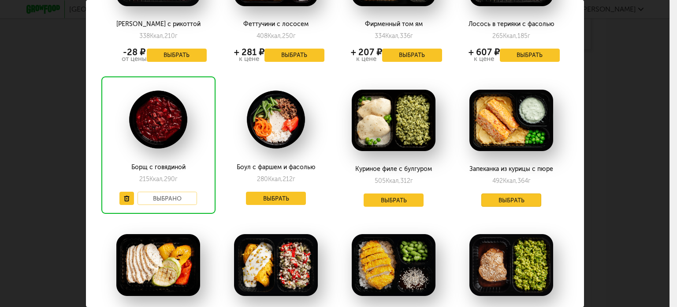
click at [503, 197] on button "Выбрать" at bounding box center [512, 199] width 60 height 13
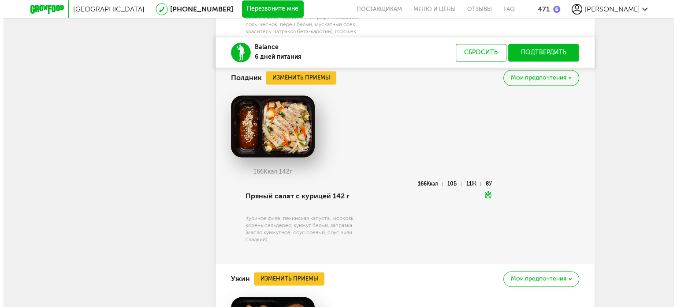
scroll to position [1365, 0]
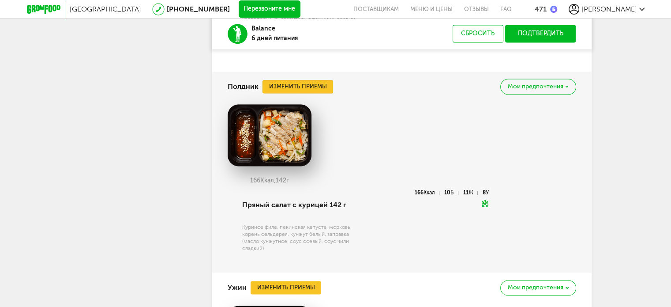
click at [314, 83] on button "Изменить приемы" at bounding box center [297, 86] width 71 height 13
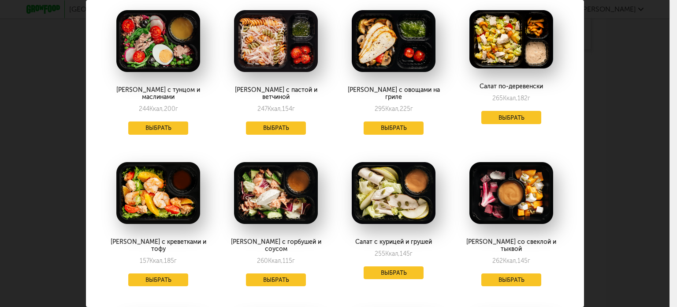
scroll to position [353, 0]
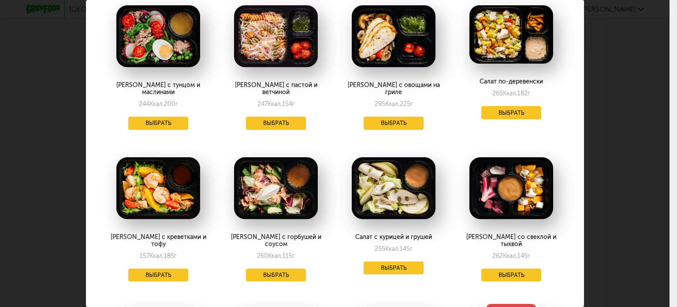
click at [670, 97] on div "Выберите полдники на [DATE] 28.09 Блины с муссом из яблок 362 Ккал, 160 г Выбра…" at bounding box center [338, 153] width 677 height 307
click at [616, 71] on div "Выберите полдники на [DATE] 28.09 Блины с муссом из яблок 362 Ккал, 160 г Выбра…" at bounding box center [335, 153] width 670 height 307
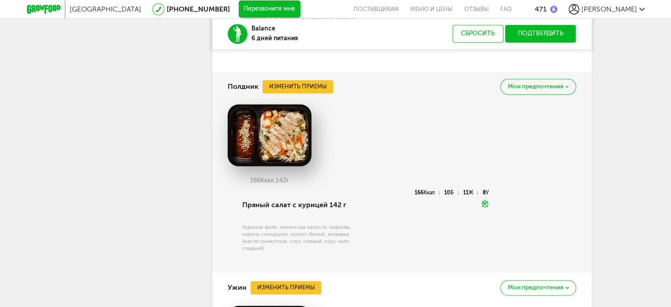
click at [296, 77] on div "Полдник Изменить приемы Мои предпочтения" at bounding box center [402, 86] width 348 height 30
click at [302, 82] on button "Изменить приемы" at bounding box center [297, 86] width 71 height 13
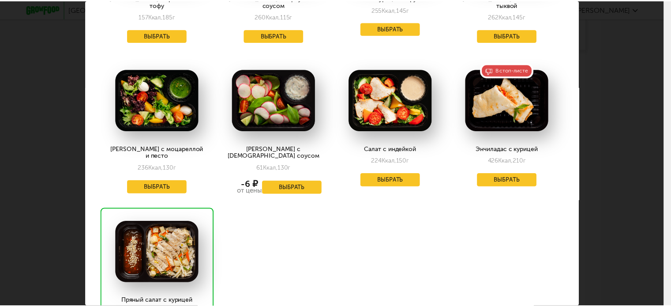
scroll to position [570, 0]
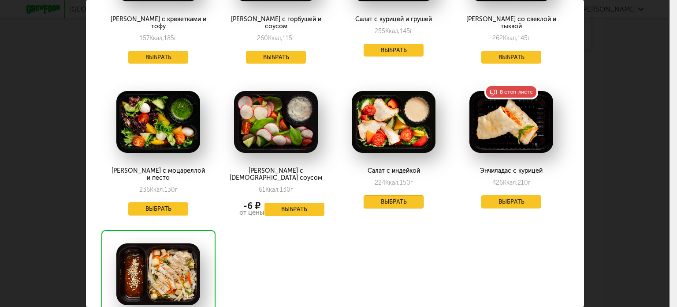
click at [398, 195] on button "Выбрать" at bounding box center [394, 201] width 60 height 13
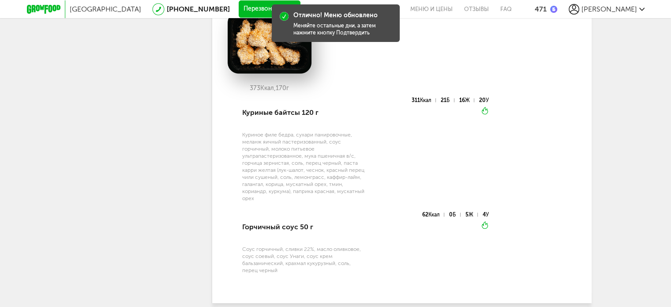
scroll to position [1731, 0]
